Goal: Find specific page/section: Find specific page/section

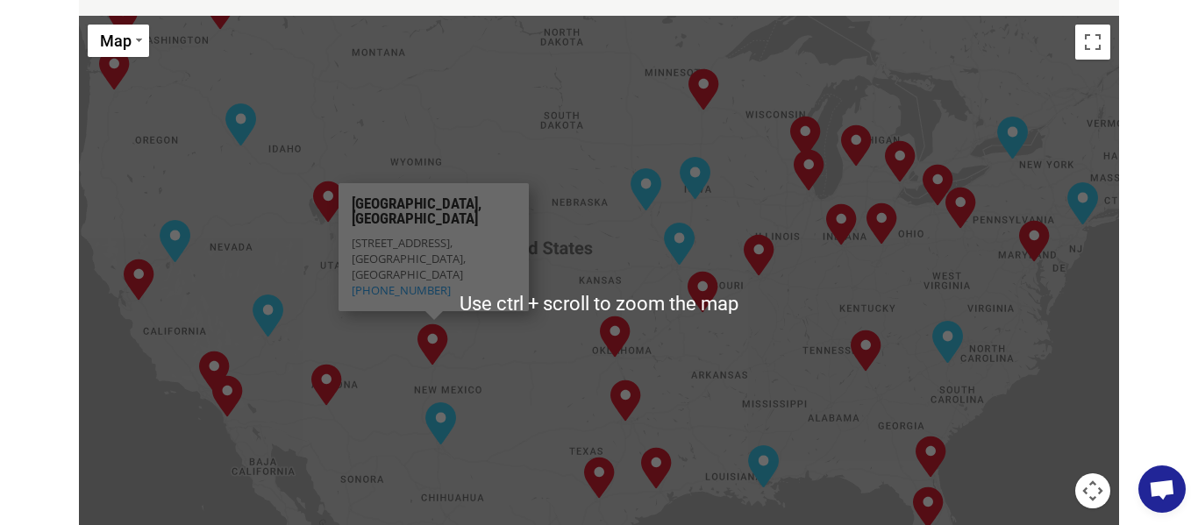
scroll to position [869, 0]
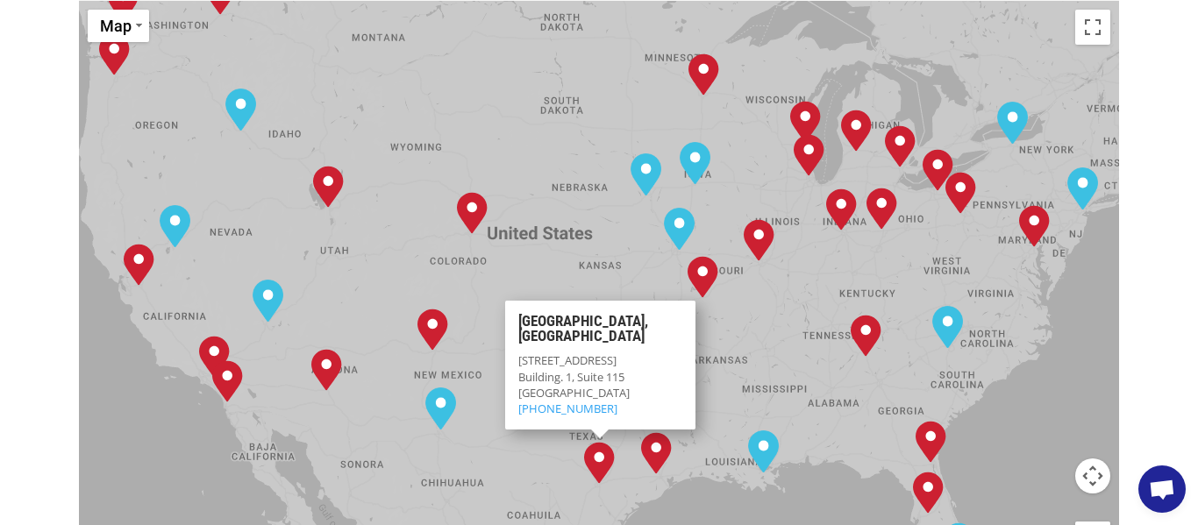
click at [601, 442] on img "San Antonio, TX" at bounding box center [599, 463] width 31 height 42
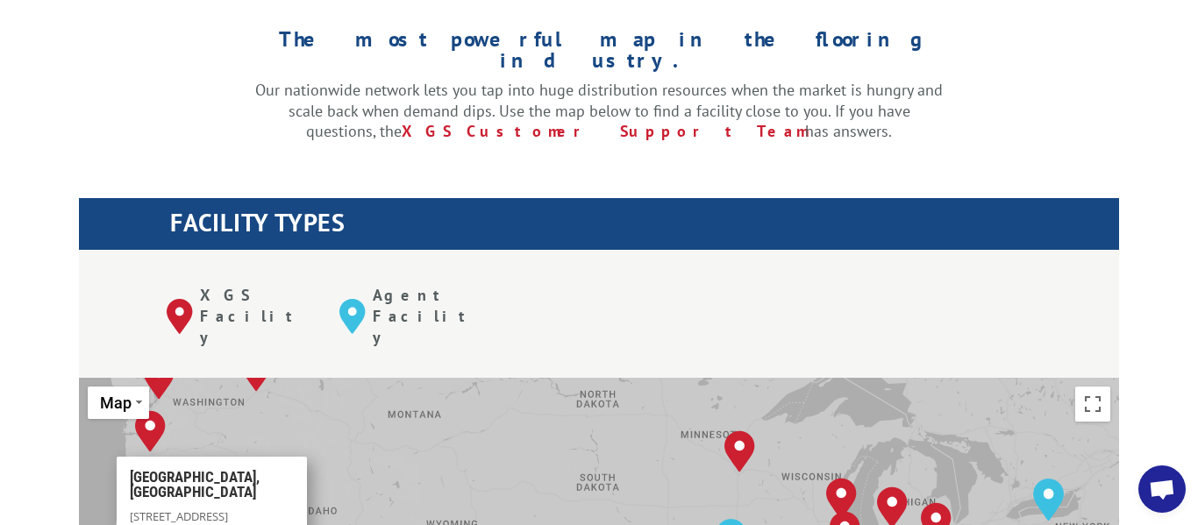
scroll to position [366, 0]
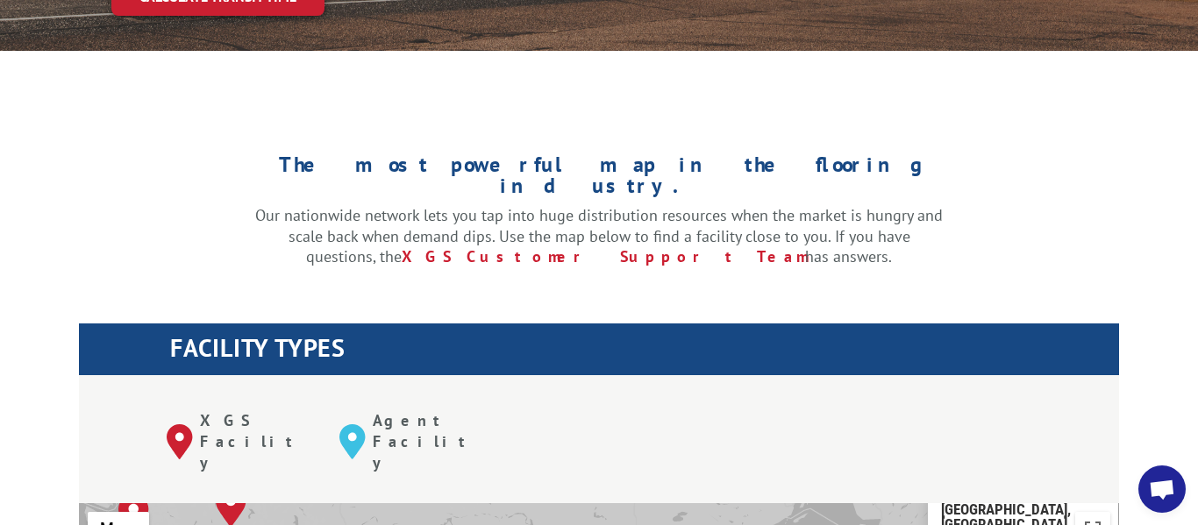
click at [966, 98] on div "The most powerful map in the flooring industry. Our nationwide network lets you…" at bounding box center [599, 236] width 1198 height 277
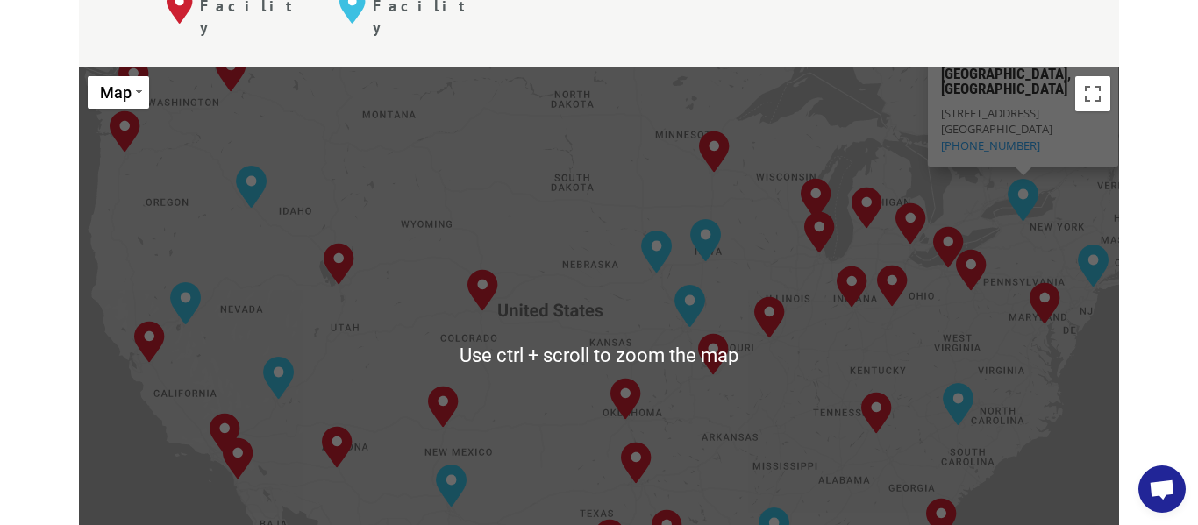
scroll to position [803, 0]
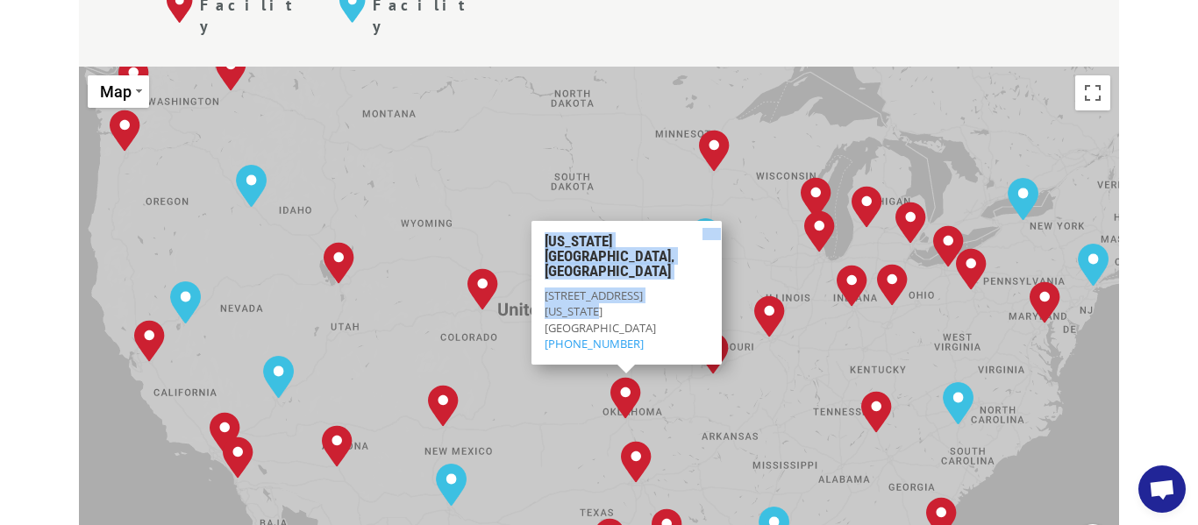
drag, startPoint x: 604, startPoint y: 239, endPoint x: 586, endPoint y: 317, distance: 79.2
click at [586, 317] on div "[GEOGRAPHIC_DATA], [GEOGRAPHIC_DATA] [GEOGRAPHIC_DATA], [GEOGRAPHIC_DATA] [GEOG…" at bounding box center [599, 355] width 1040 height 577
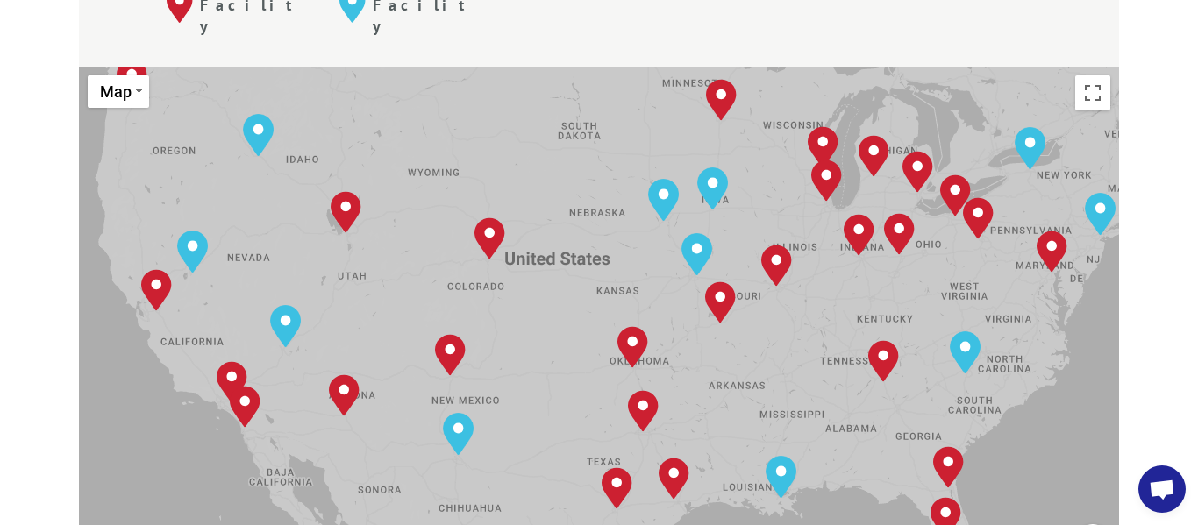
drag, startPoint x: 579, startPoint y: 296, endPoint x: 586, endPoint y: 247, distance: 48.8
click at [586, 247] on div "[GEOGRAPHIC_DATA], [GEOGRAPHIC_DATA] [GEOGRAPHIC_DATA], [GEOGRAPHIC_DATA] [GEOG…" at bounding box center [599, 355] width 1040 height 577
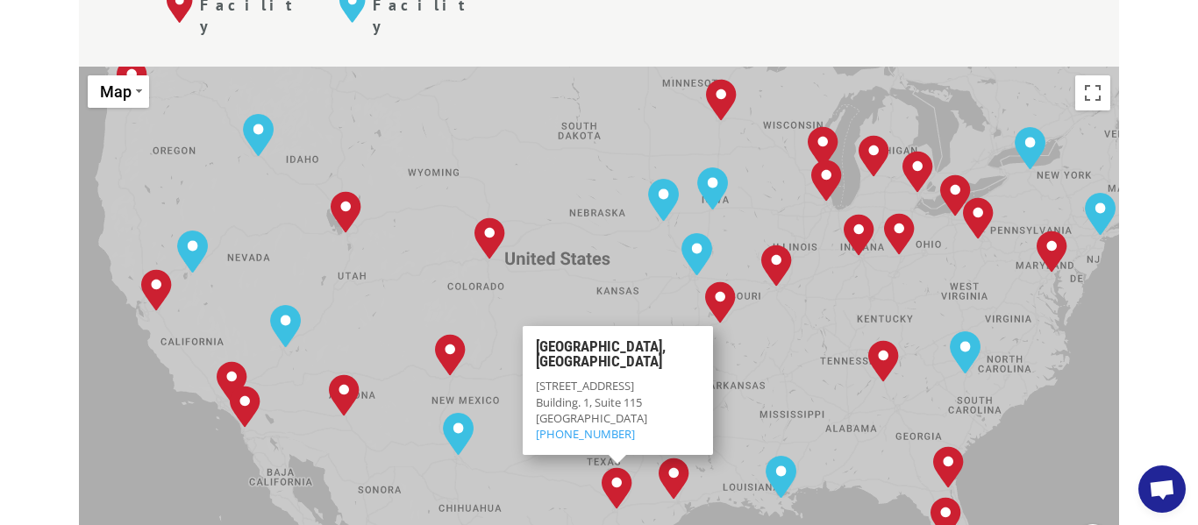
click at [528, 210] on div "[GEOGRAPHIC_DATA], [GEOGRAPHIC_DATA] [GEOGRAPHIC_DATA], [GEOGRAPHIC_DATA] [GEOG…" at bounding box center [599, 355] width 1040 height 577
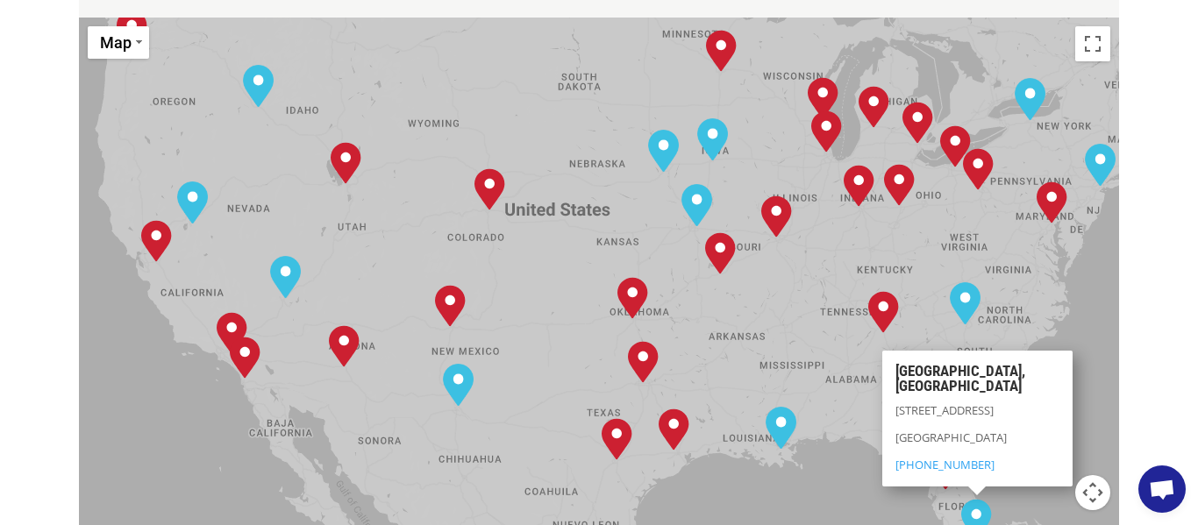
scroll to position [862, 0]
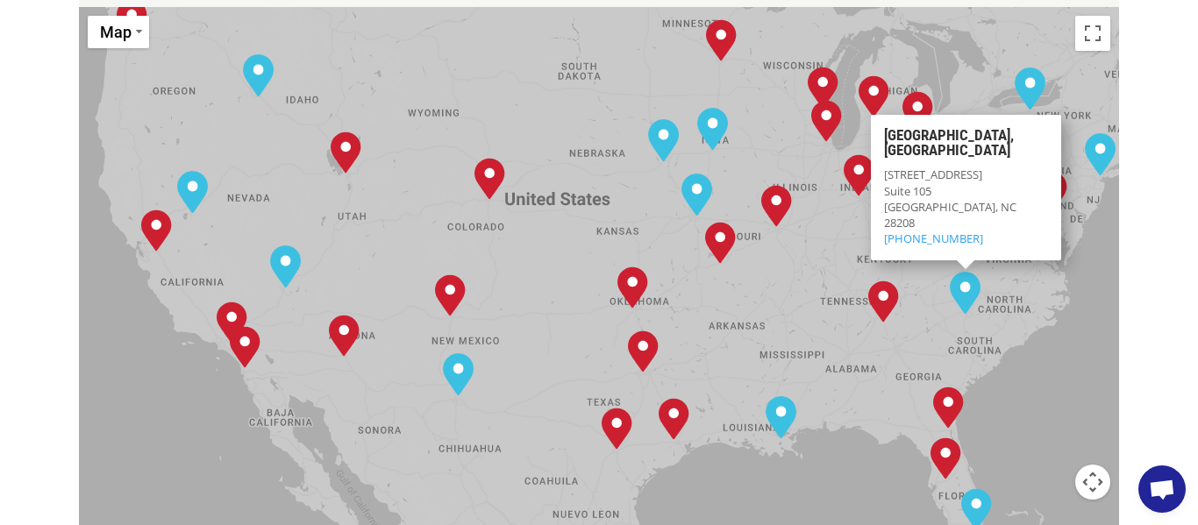
click at [1141, 232] on div "The most powerful map in the flooring industry. Our nationwide network lets you…" at bounding box center [599, 440] width 1198 height 1676
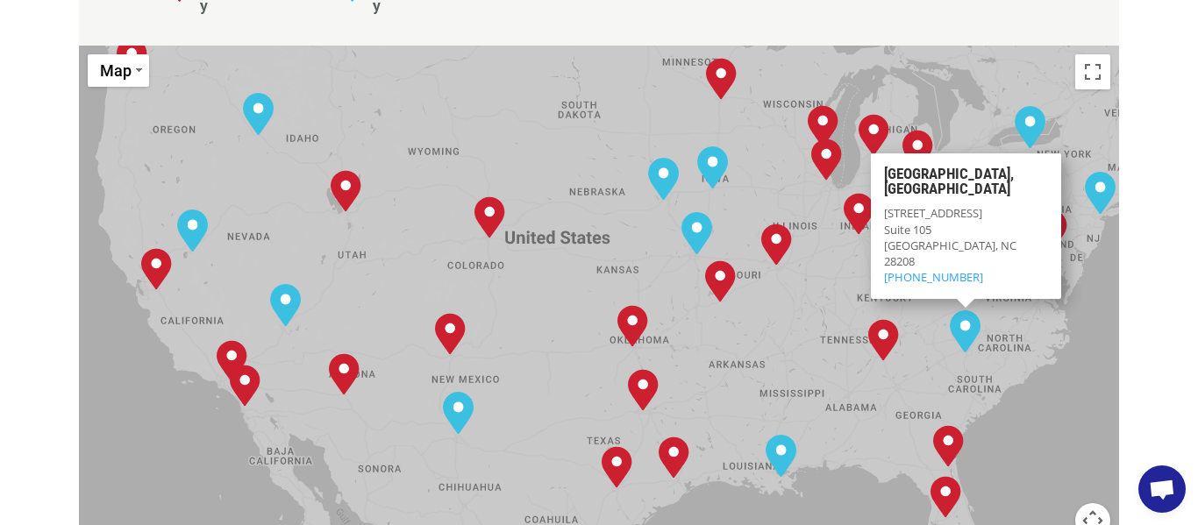
scroll to position [815, 0]
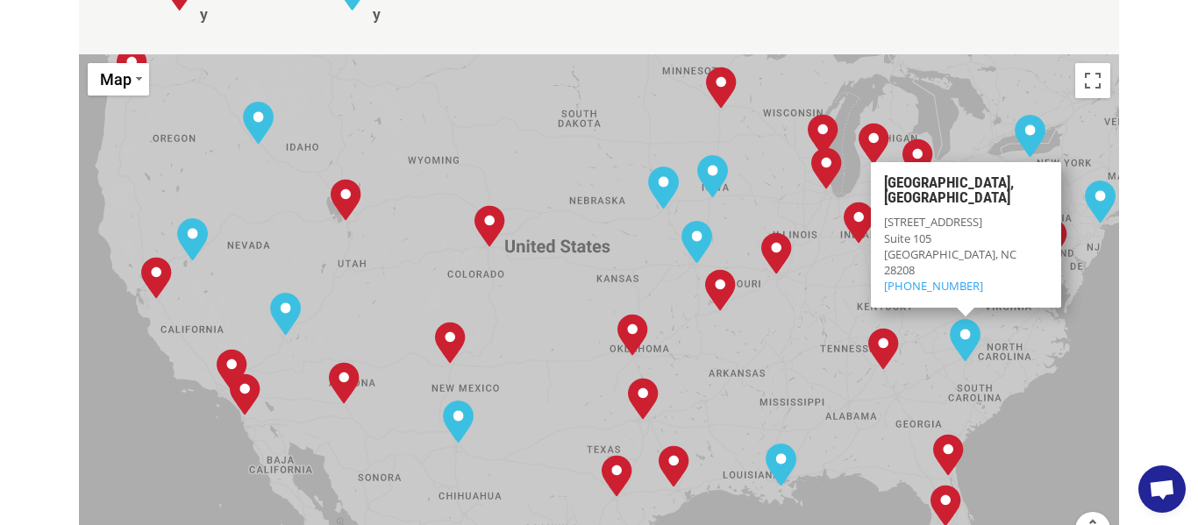
click at [1134, 53] on div "The most powerful map in the flooring industry. Our nationwide network lets you…" at bounding box center [599, 487] width 1198 height 1676
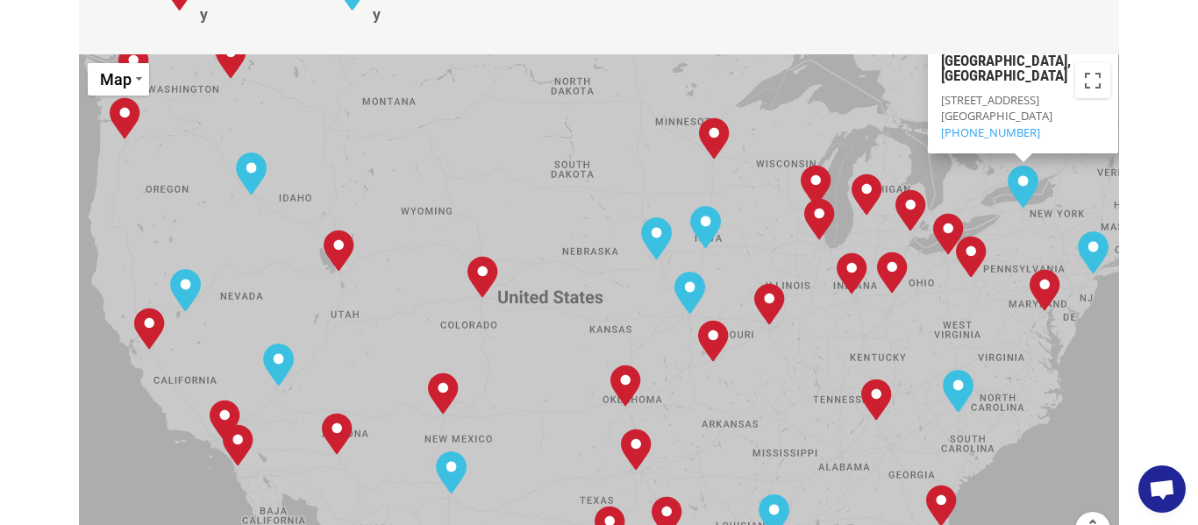
click at [74, 106] on div "The most powerful map in the flooring industry. Our nationwide network lets you…" at bounding box center [599, 487] width 1198 height 1676
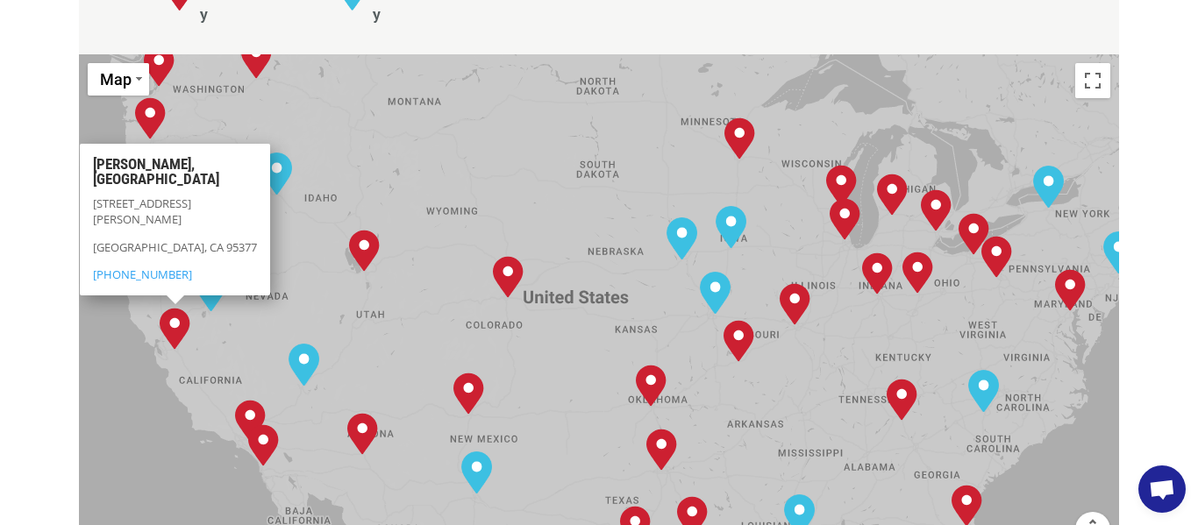
click at [30, 197] on div "The most powerful map in the flooring industry. Our nationwide network lets you…" at bounding box center [599, 487] width 1198 height 1676
click at [32, 344] on div "The most powerful map in the flooring industry. Our nationwide network lets you…" at bounding box center [599, 487] width 1198 height 1676
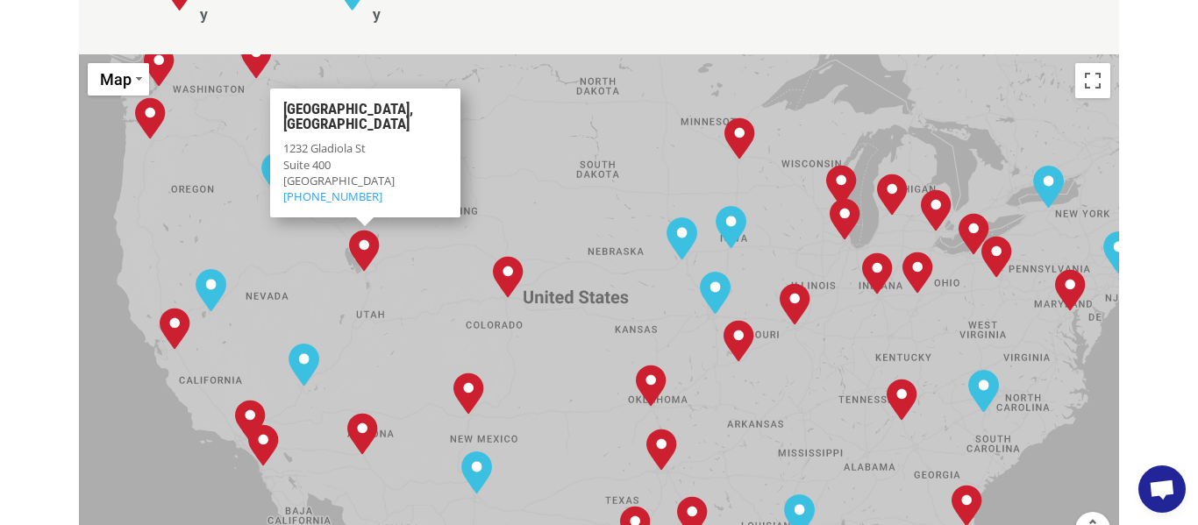
click at [613, 83] on div "[GEOGRAPHIC_DATA], [GEOGRAPHIC_DATA] [GEOGRAPHIC_DATA], [GEOGRAPHIC_DATA] [GEOG…" at bounding box center [599, 342] width 1040 height 577
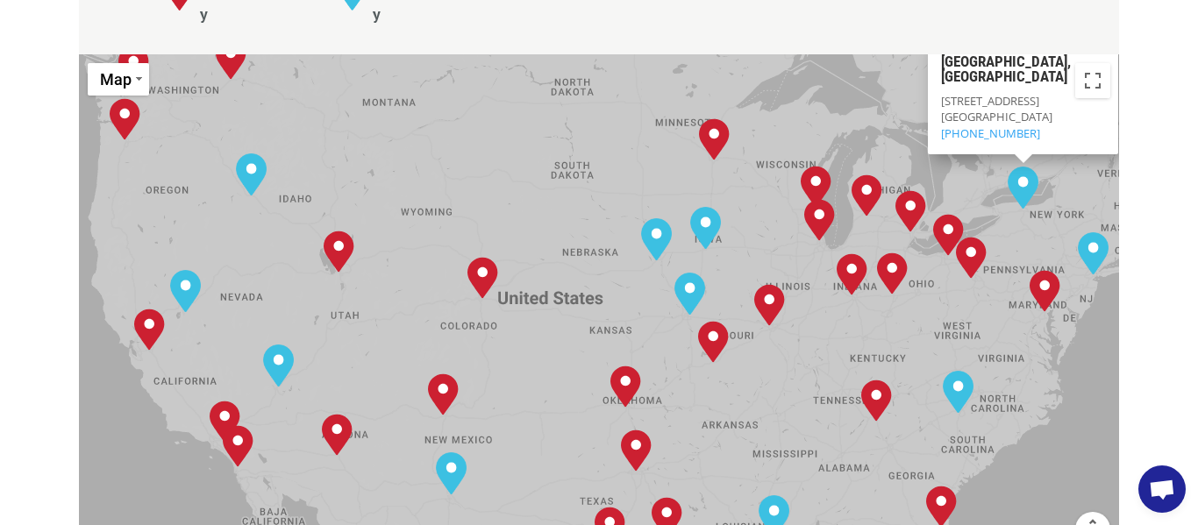
click at [1160, 89] on div "The most powerful map in the flooring industry. Our nationwide network lets you…" at bounding box center [599, 487] width 1198 height 1676
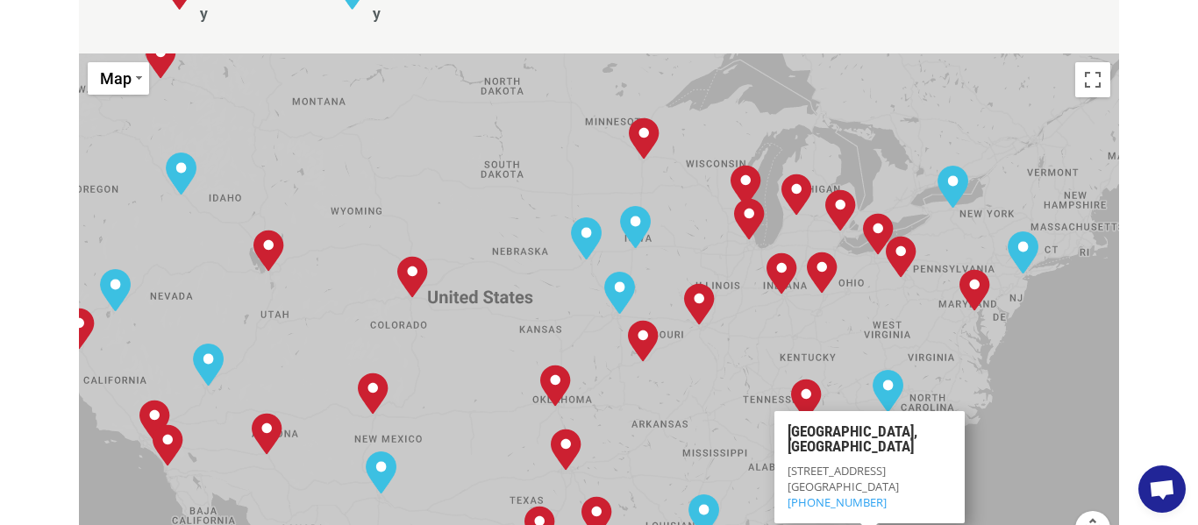
scroll to position [823, 0]
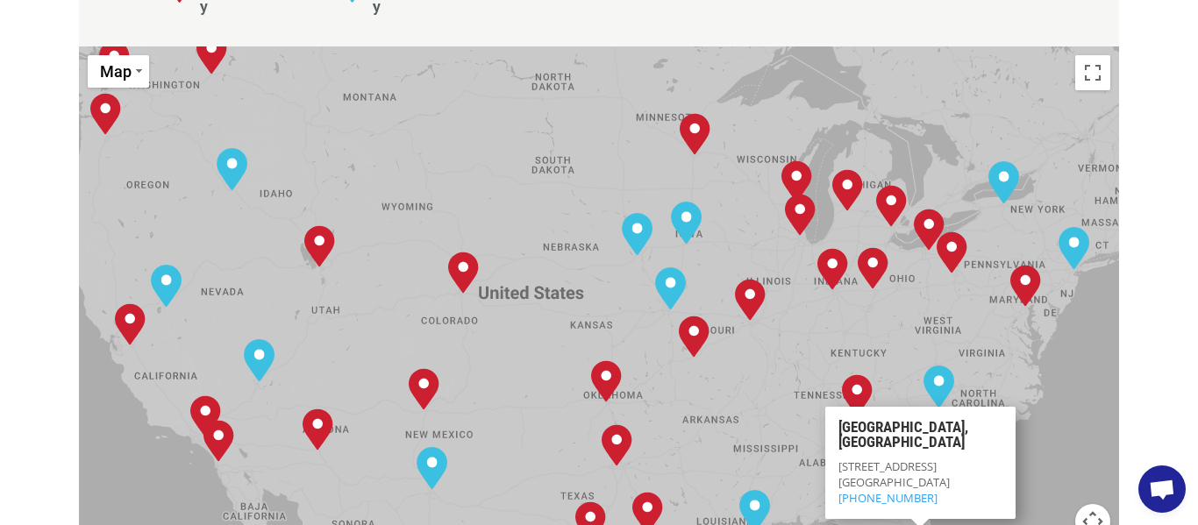
drag, startPoint x: 445, startPoint y: 207, endPoint x: 497, endPoint y: 210, distance: 52.7
click at [497, 210] on div "[GEOGRAPHIC_DATA], [GEOGRAPHIC_DATA] [GEOGRAPHIC_DATA], [GEOGRAPHIC_DATA] [GEOG…" at bounding box center [599, 334] width 1040 height 577
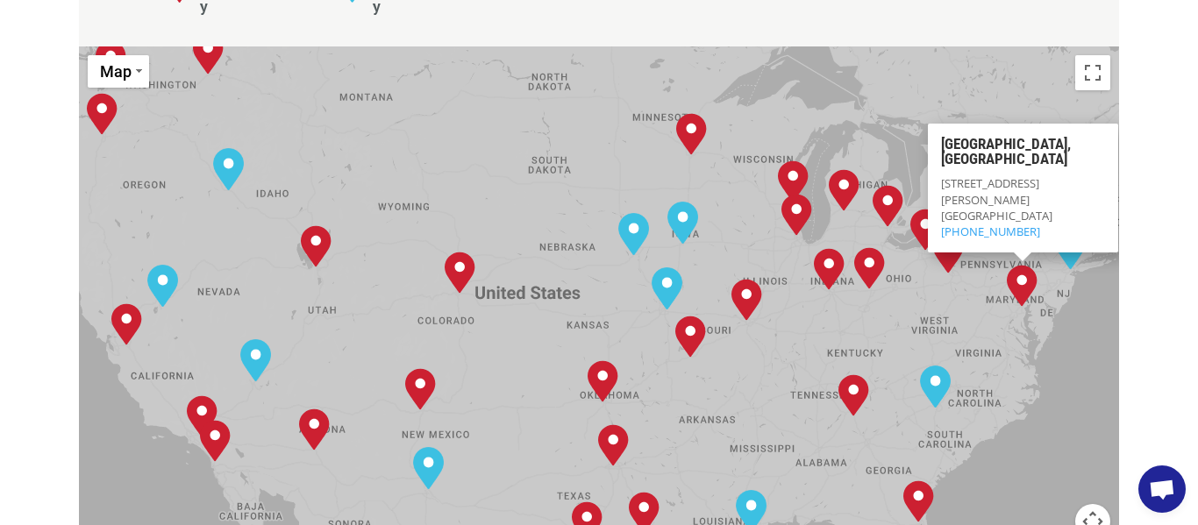
click at [1135, 175] on div "The most powerful map in the flooring industry. Our nationwide network lets you…" at bounding box center [599, 479] width 1198 height 1676
